Goal: Information Seeking & Learning: Learn about a topic

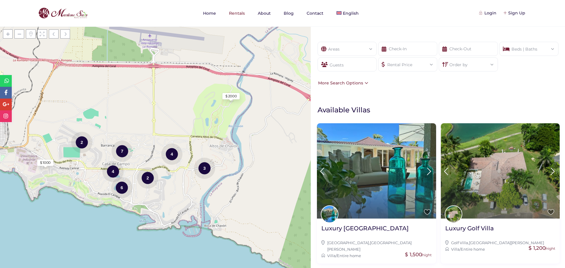
drag, startPoint x: 246, startPoint y: 202, endPoint x: 224, endPoint y: 205, distance: 22.0
click at [224, 205] on div "Loading Maps $ 2000 $ 1000 2 7 3 4 2 4 6 + − Leaflet | © OpenStreetMap contribu…" at bounding box center [155, 148] width 311 height 242
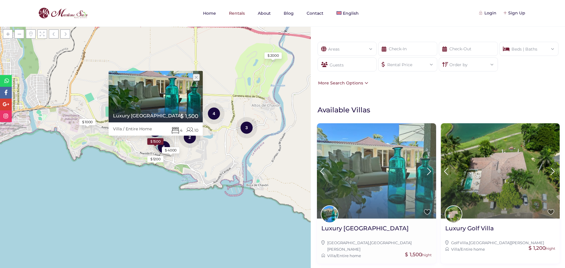
click at [425, 170] on icon at bounding box center [429, 171] width 12 height 11
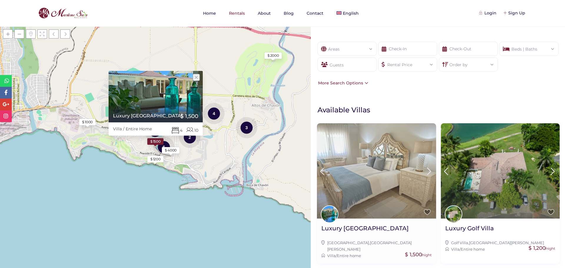
click at [425, 170] on icon at bounding box center [429, 171] width 12 height 11
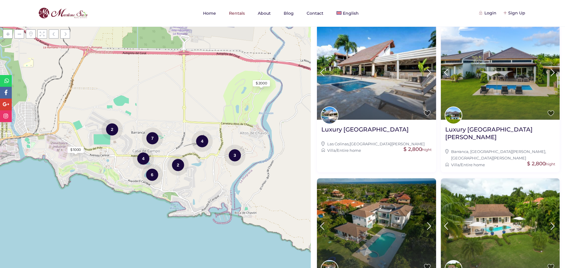
scroll to position [384, 0]
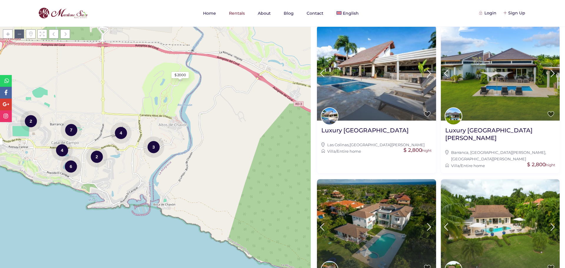
click at [18, 34] on span at bounding box center [19, 33] width 10 height 9
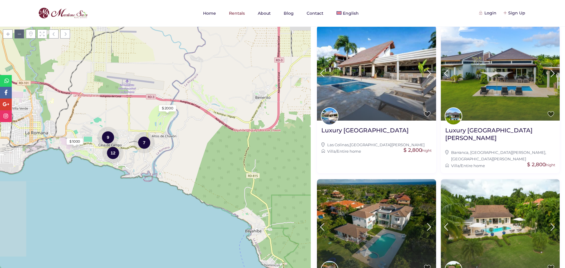
click at [18, 34] on span at bounding box center [19, 33] width 10 height 9
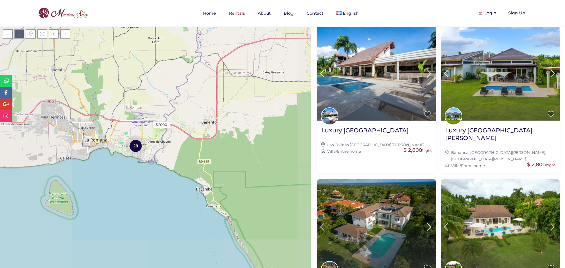
click at [18, 34] on span at bounding box center [19, 33] width 10 height 9
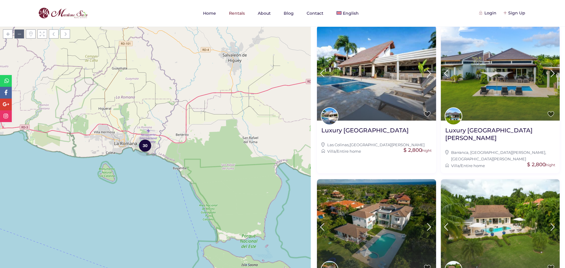
click at [18, 34] on span at bounding box center [19, 33] width 10 height 9
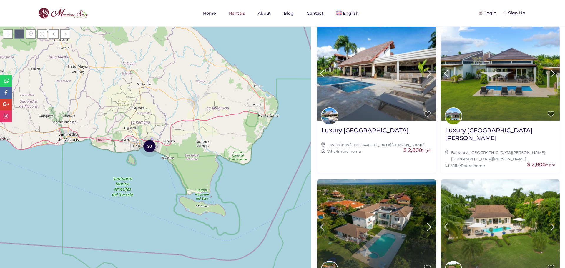
click at [18, 34] on span at bounding box center [19, 33] width 10 height 9
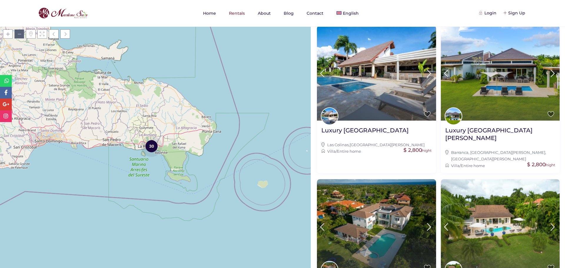
click at [18, 34] on span at bounding box center [19, 33] width 10 height 9
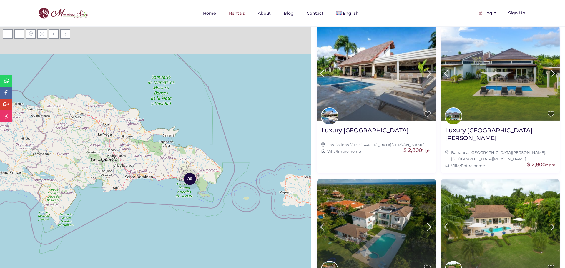
drag, startPoint x: 117, startPoint y: 118, endPoint x: 156, endPoint y: 156, distance: 53.7
click at [156, 156] on div "Loading Maps 30 + − Leaflet | © OpenStreetMap contributors" at bounding box center [155, 148] width 311 height 242
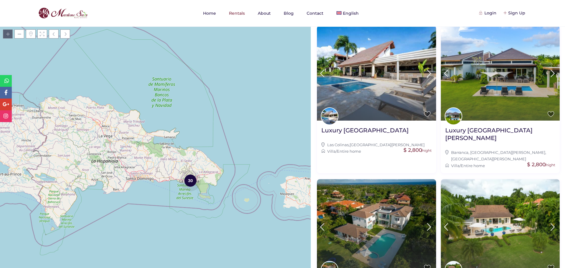
click at [8, 34] on span at bounding box center [8, 33] width 10 height 9
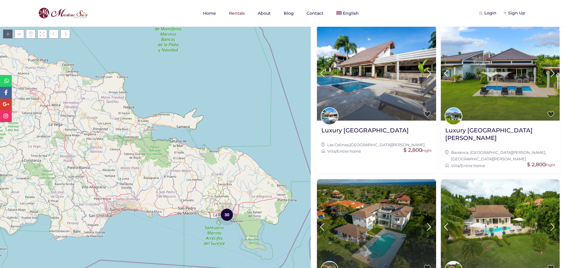
click at [8, 34] on span at bounding box center [8, 33] width 10 height 9
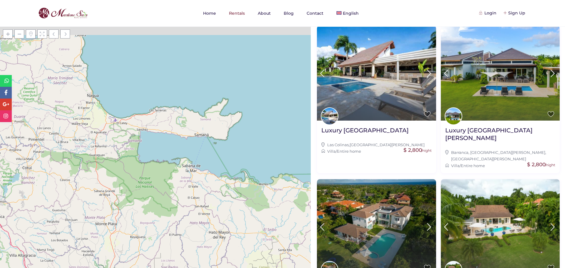
drag, startPoint x: 195, startPoint y: 138, endPoint x: 189, endPoint y: 153, distance: 16.8
click at [189, 153] on div "Loading Maps 30 + − Leaflet | © OpenStreetMap contributors" at bounding box center [155, 148] width 311 height 242
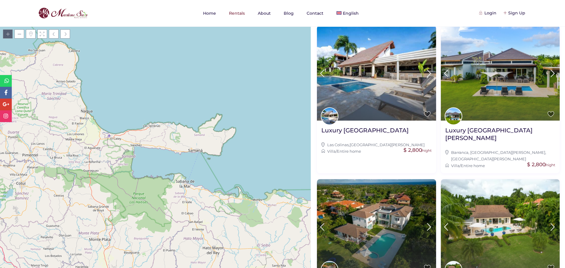
click at [7, 35] on span at bounding box center [8, 33] width 10 height 9
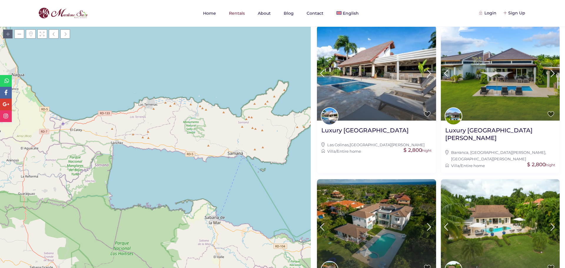
click at [7, 35] on span at bounding box center [8, 33] width 10 height 9
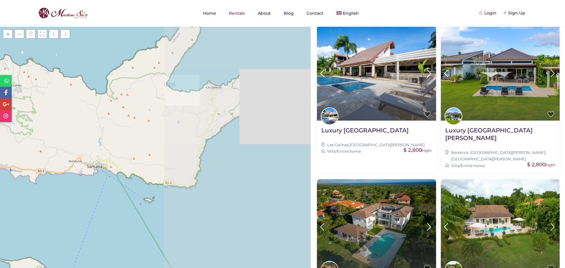
drag, startPoint x: 193, startPoint y: 97, endPoint x: -32, endPoint y: 107, distance: 225.2
click at [0, 107] on html "Home Rentals About Blog Contact English Español Login Login Need an account? Re…" at bounding box center [282, 134] width 565 height 268
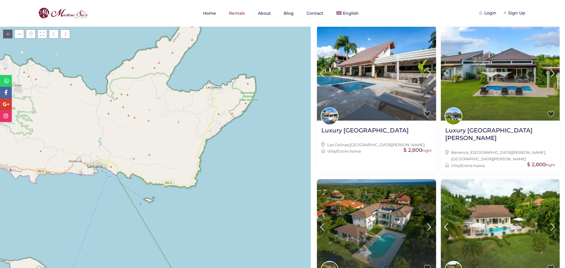
click at [10, 34] on span at bounding box center [8, 33] width 10 height 9
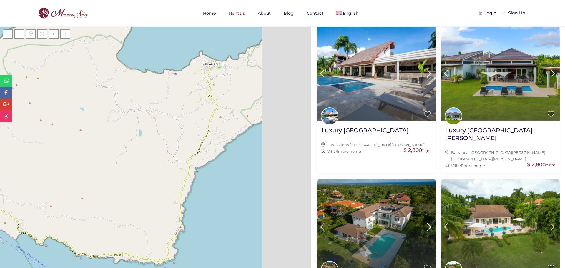
drag, startPoint x: 197, startPoint y: 119, endPoint x: 123, endPoint y: 160, distance: 84.9
click at [123, 160] on div "Loading Maps + − Leaflet | © OpenStreetMap contributors" at bounding box center [155, 148] width 311 height 242
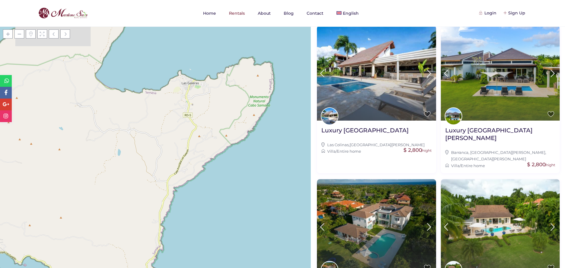
drag, startPoint x: 221, startPoint y: 85, endPoint x: 209, endPoint y: 106, distance: 24.4
click at [209, 106] on div "Loading Maps + − Leaflet | © OpenStreetMap contributors" at bounding box center [155, 148] width 311 height 242
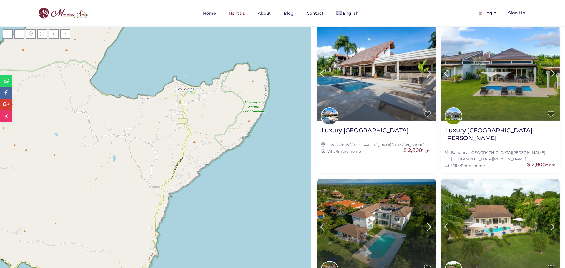
click at [255, 83] on div "Loading Maps + − Leaflet | © OpenStreetMap contributors" at bounding box center [155, 148] width 311 height 242
